Goal: Information Seeking & Learning: Check status

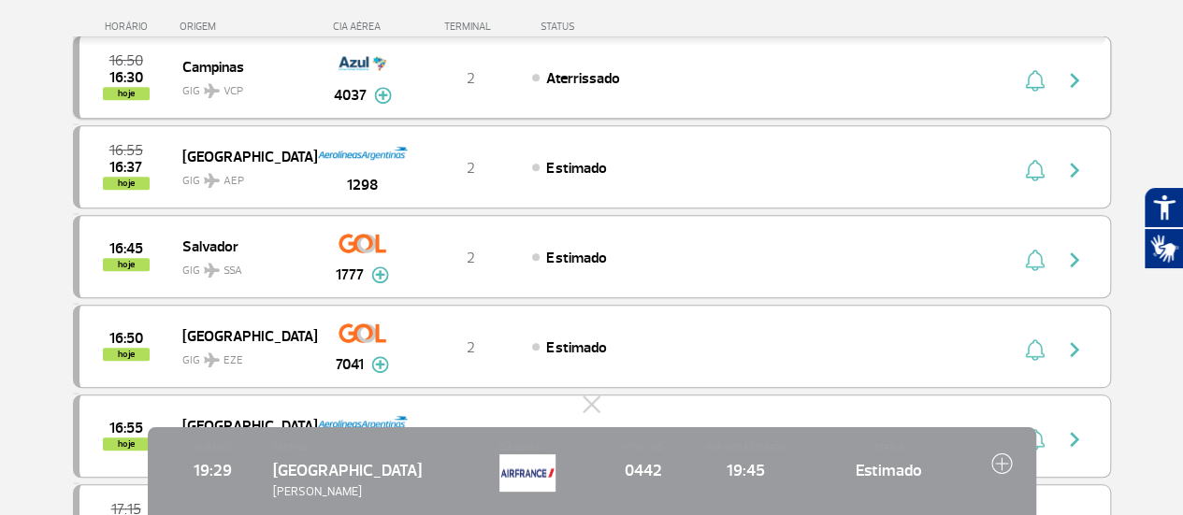
scroll to position [94, 0]
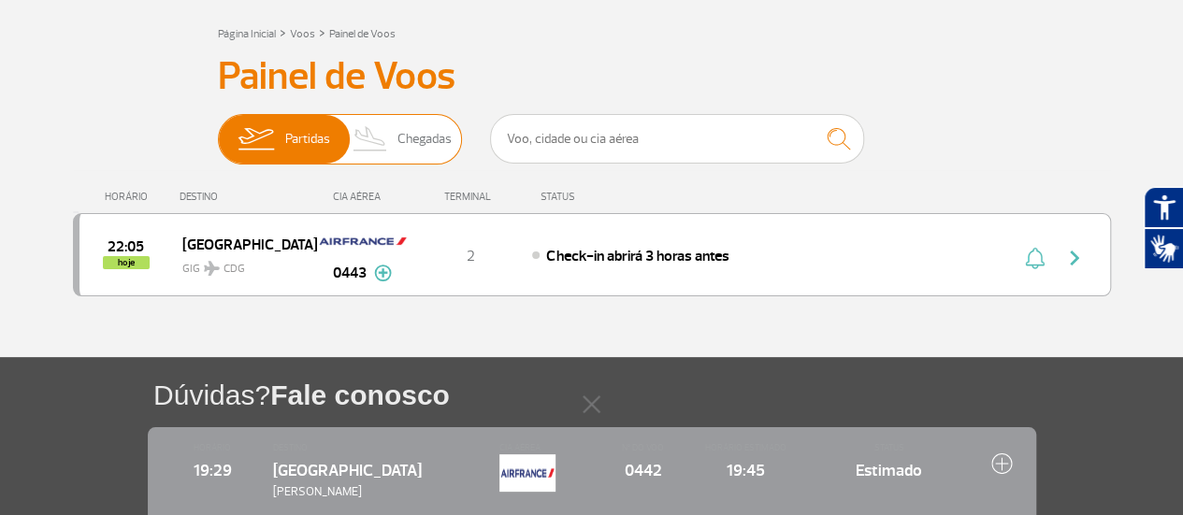
click at [430, 138] on span "Chegadas" at bounding box center [425, 139] width 54 height 49
click at [218, 130] on input "Partidas Chegadas" at bounding box center [218, 130] width 0 height 0
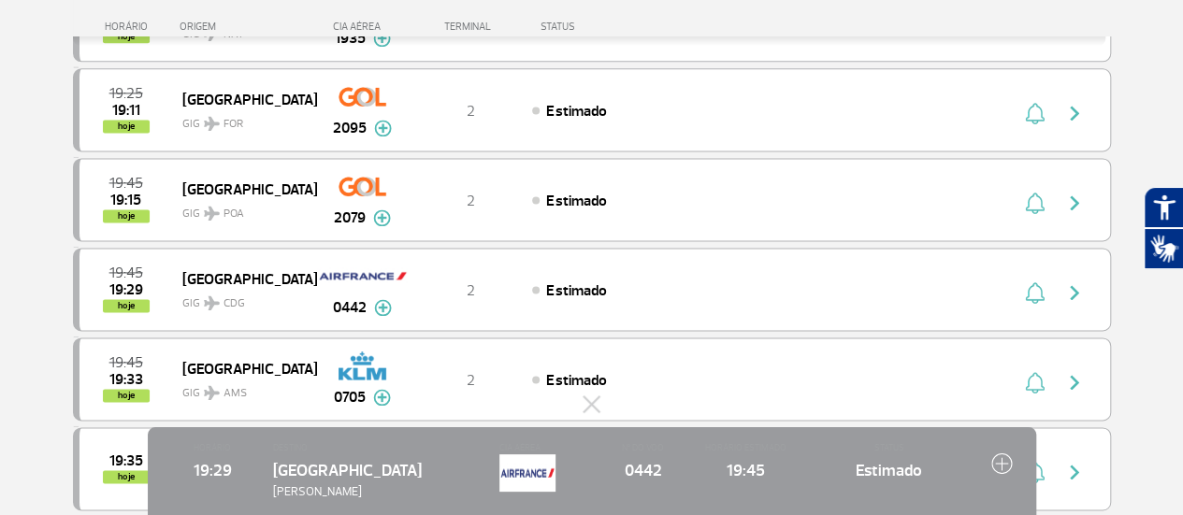
scroll to position [1216, 0]
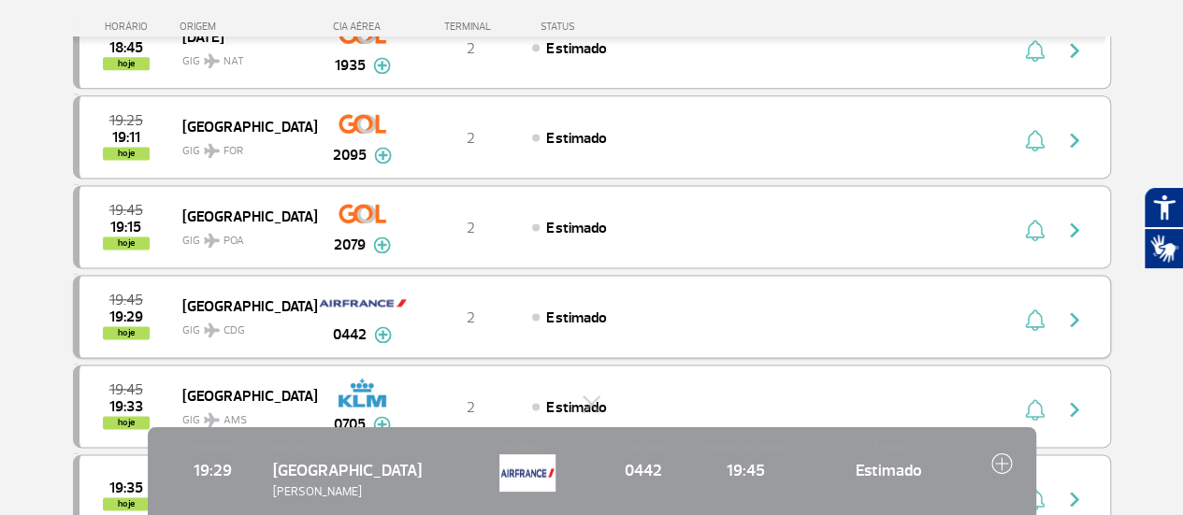
click at [602, 309] on span "Estimado" at bounding box center [576, 318] width 60 height 19
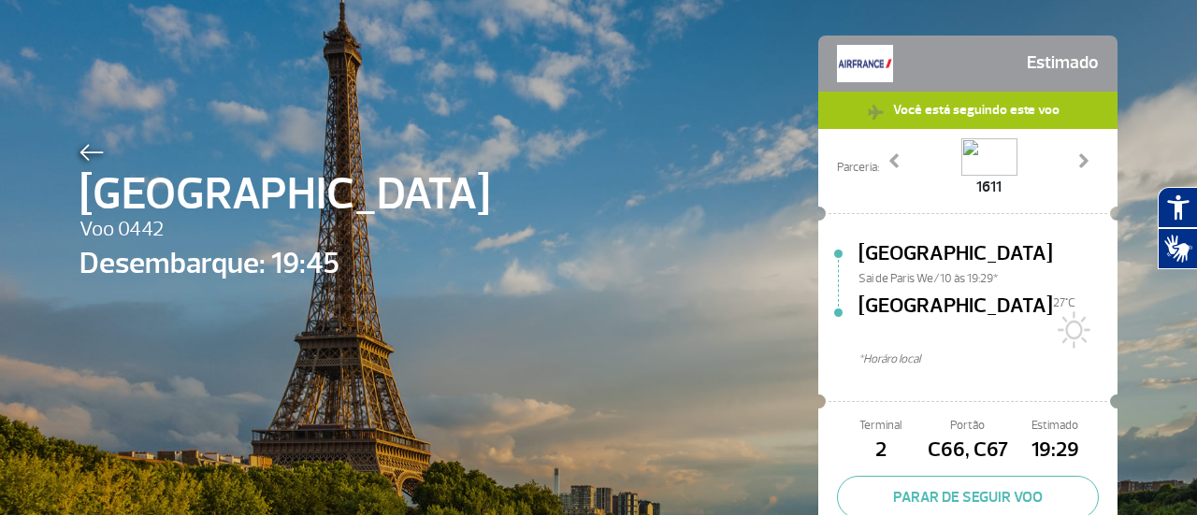
scroll to position [94, 0]
